Goal: Find specific page/section

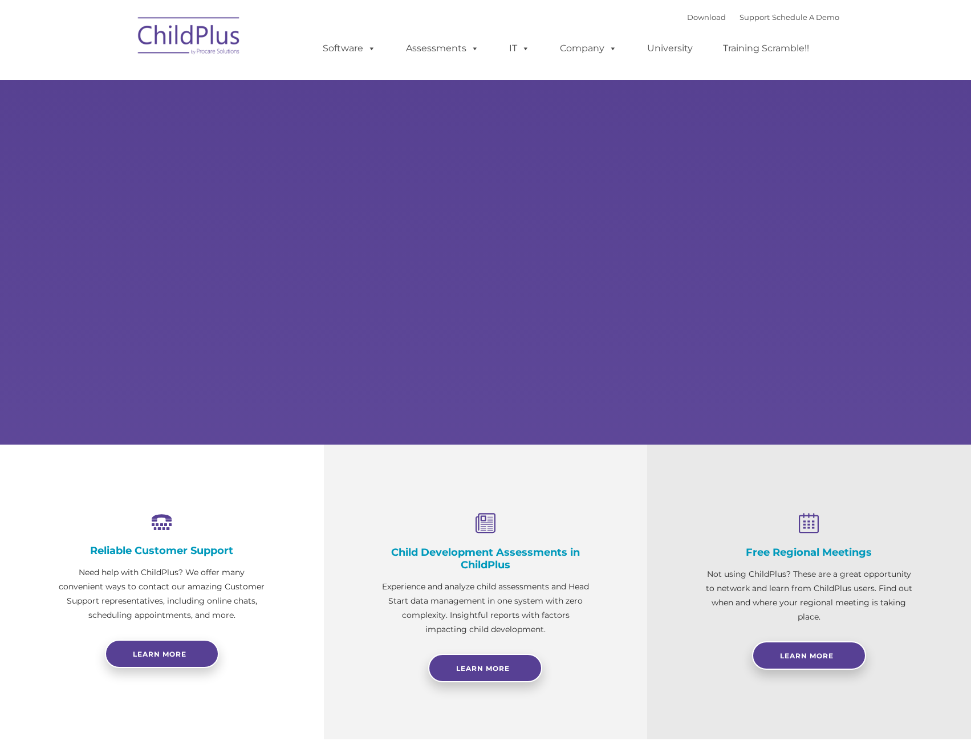
select select "MEDIUM"
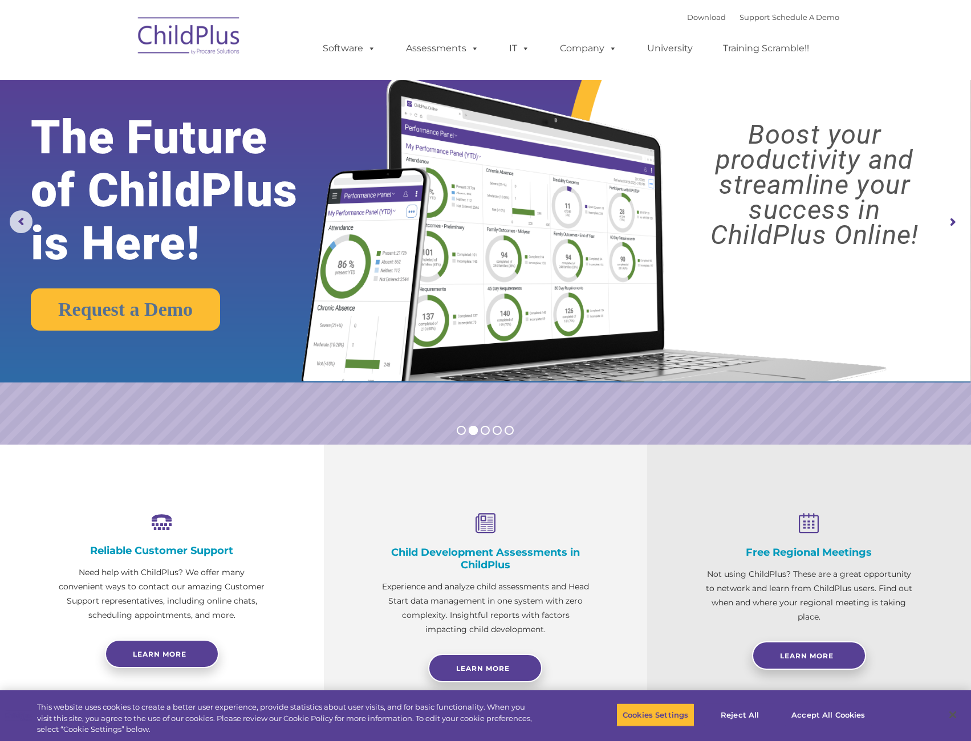
click at [947, 219] on rs-arrow at bounding box center [952, 222] width 23 height 23
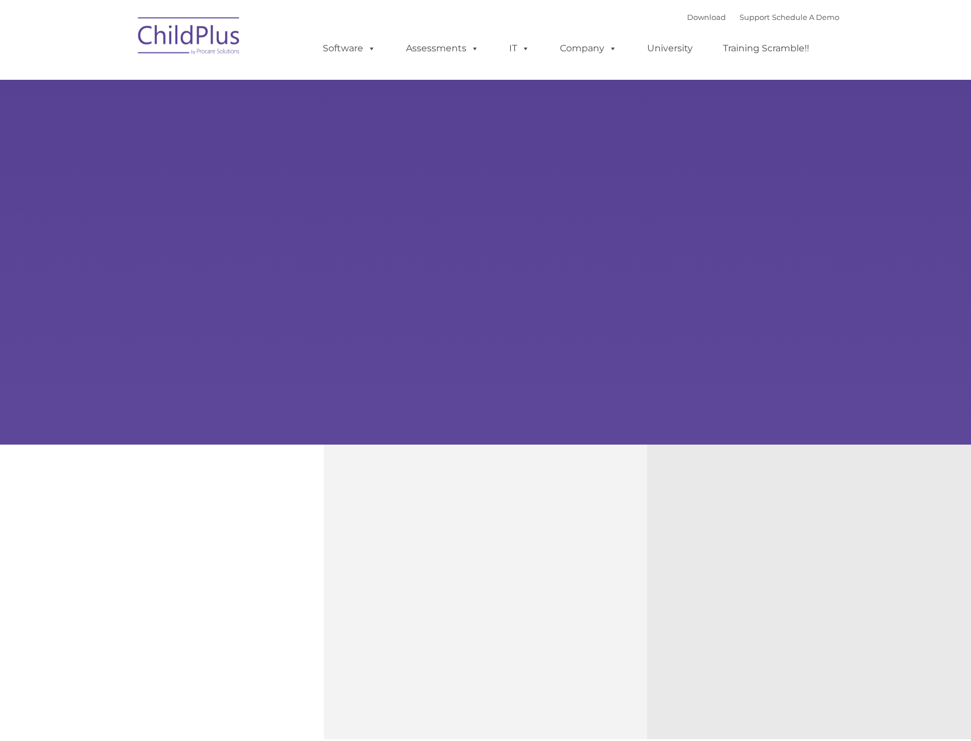
type input ""
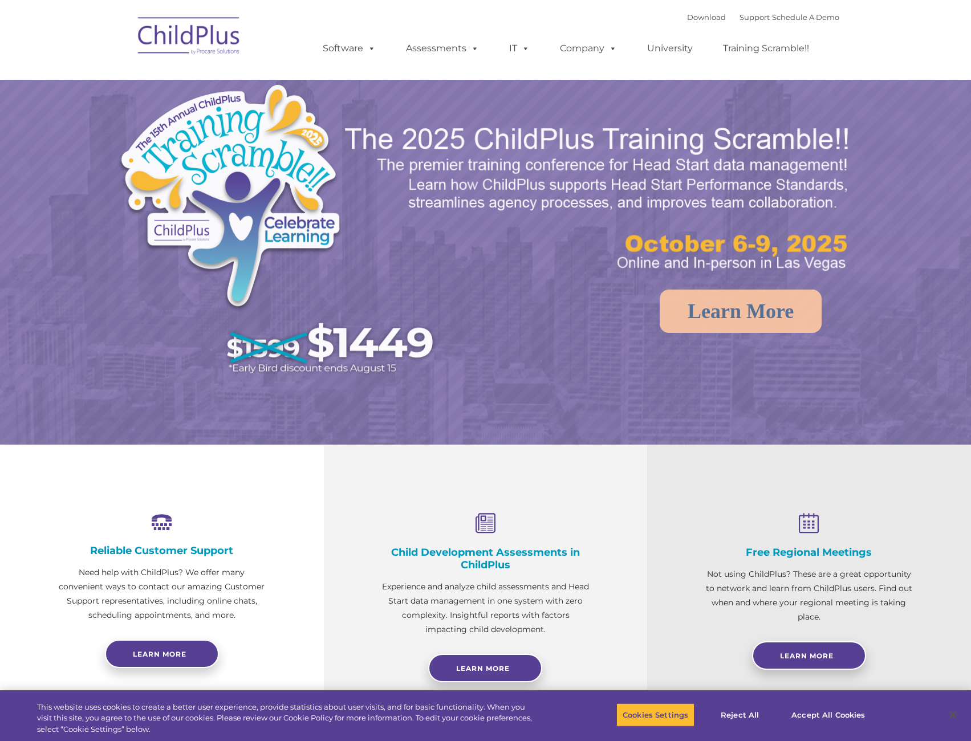
select select "MEDIUM"
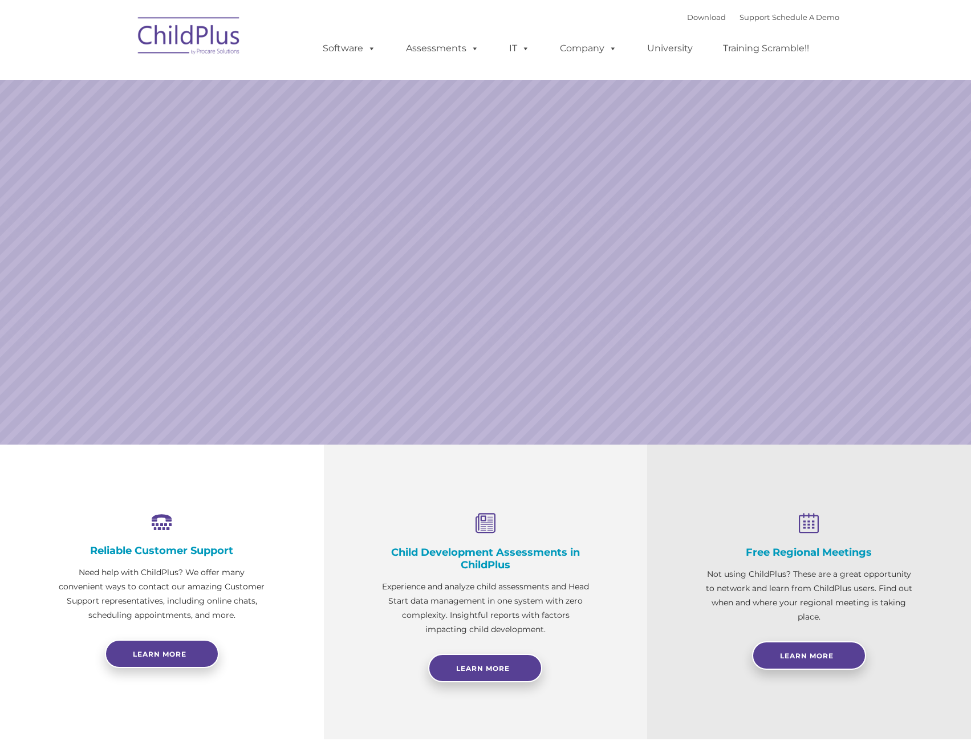
select select "MEDIUM"
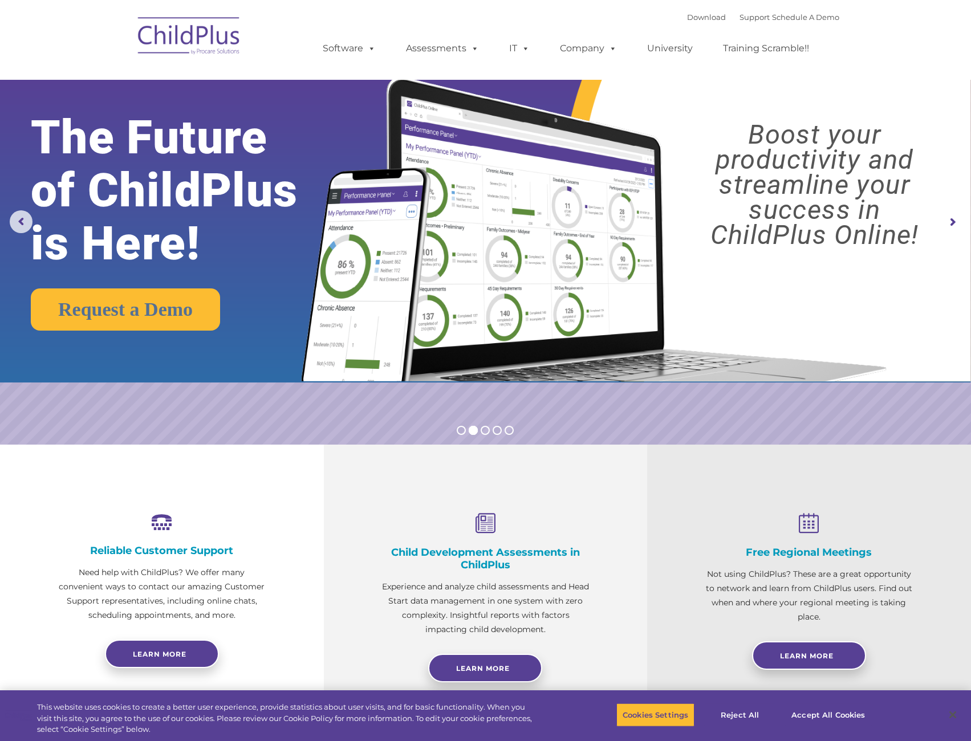
drag, startPoint x: 210, startPoint y: 40, endPoint x: 227, endPoint y: 52, distance: 21.2
click at [210, 40] on img at bounding box center [189, 37] width 114 height 57
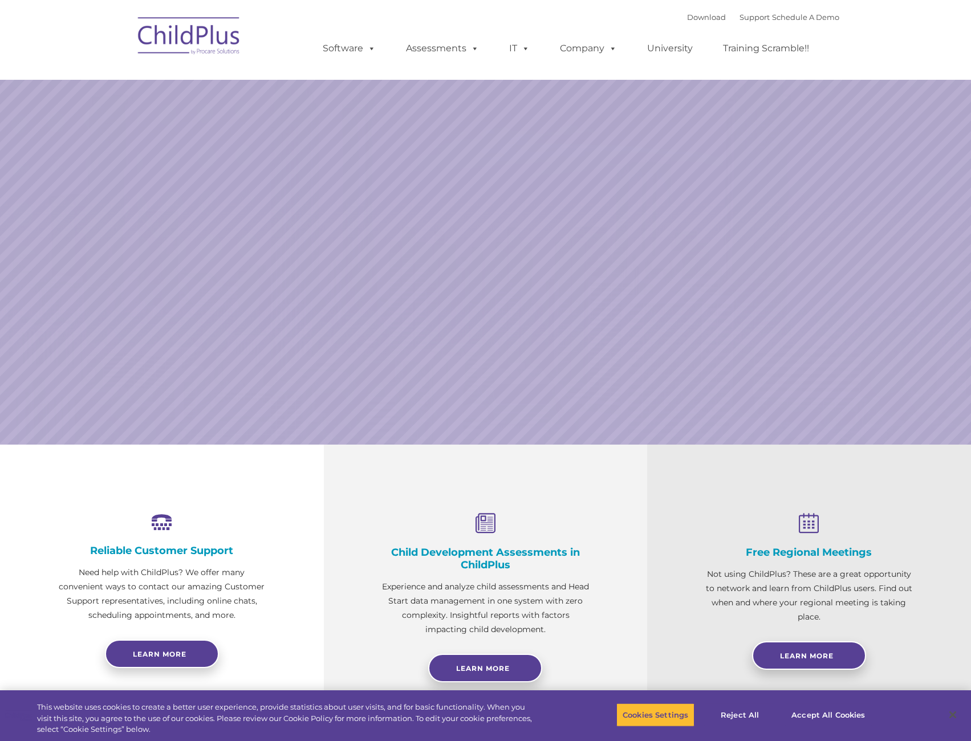
select select "MEDIUM"
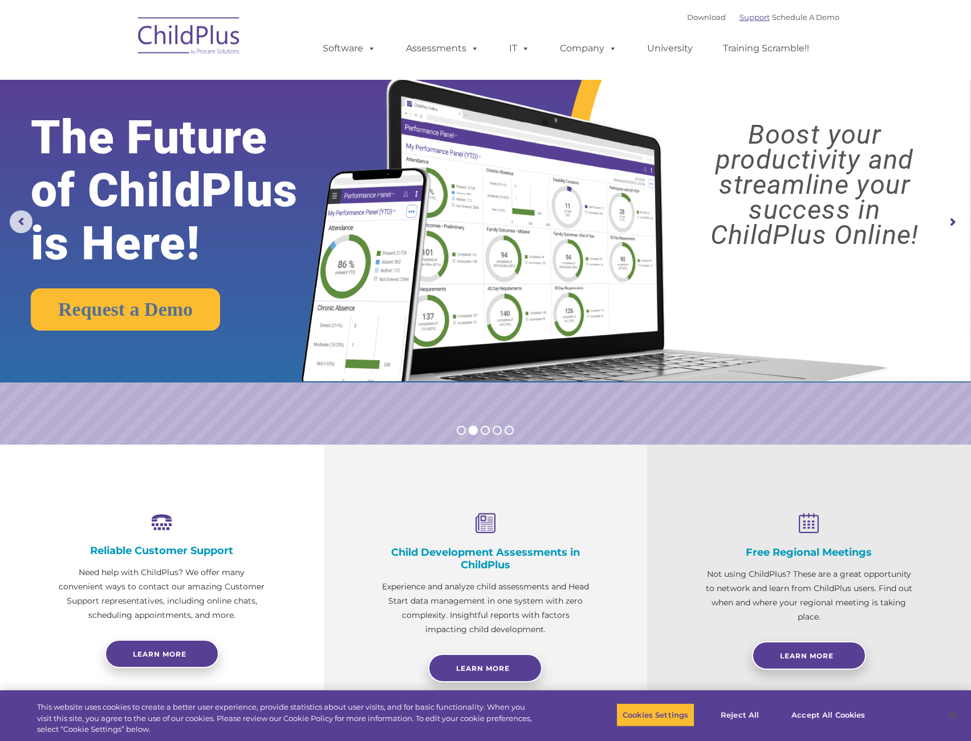
click at [740, 18] on link "Support" at bounding box center [754, 17] width 30 height 9
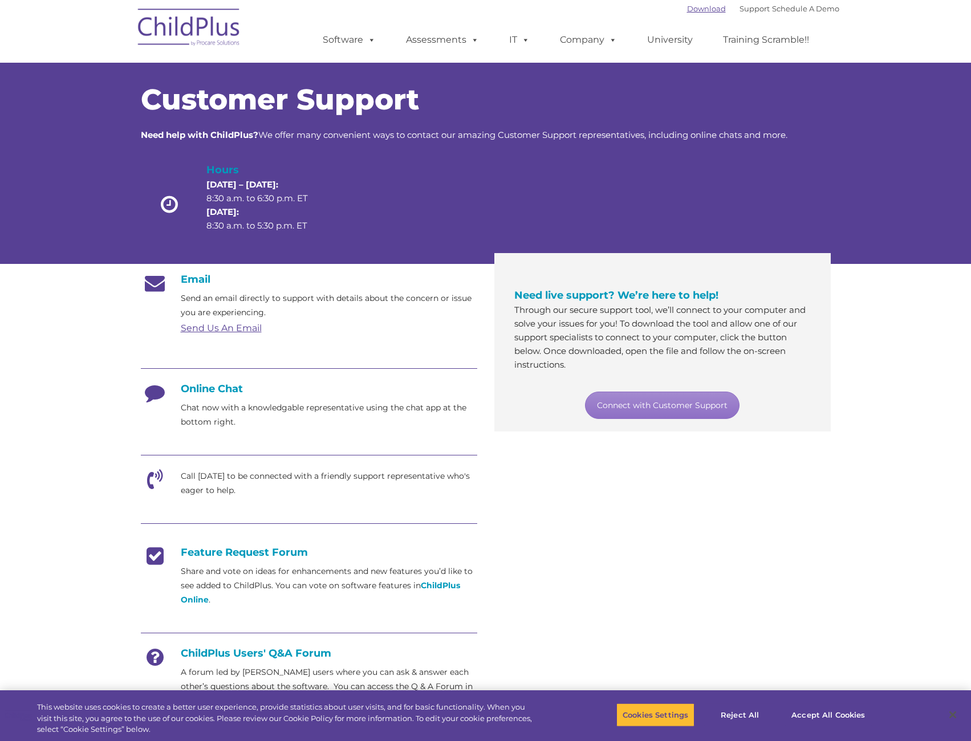
click at [693, 10] on link "Download" at bounding box center [706, 8] width 39 height 9
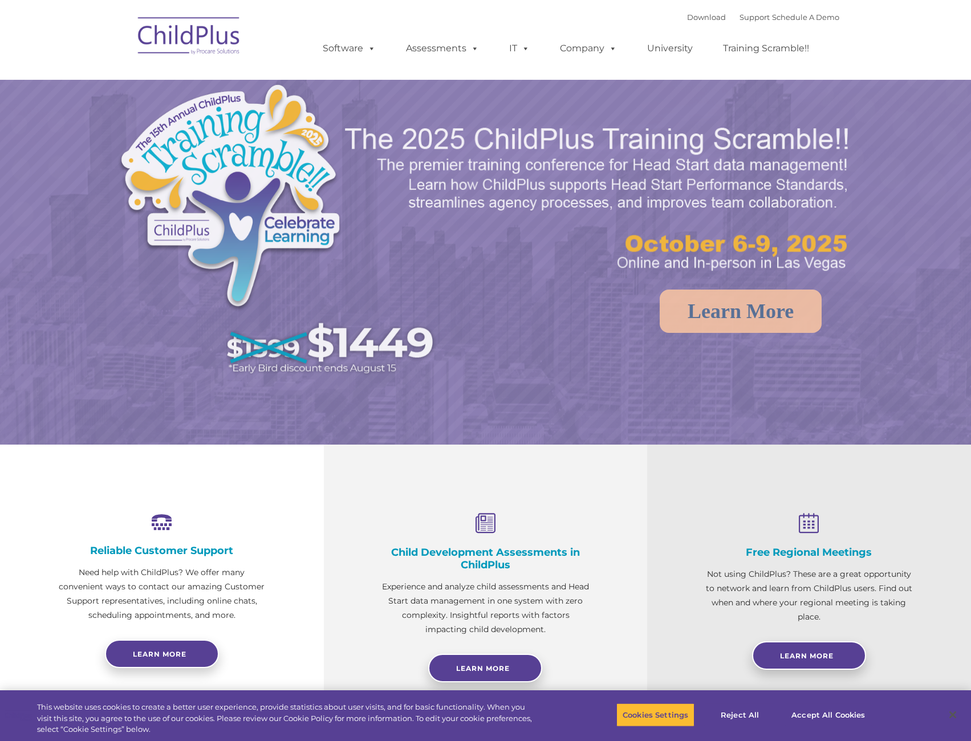
select select "MEDIUM"
